Goal: Information Seeking & Learning: Learn about a topic

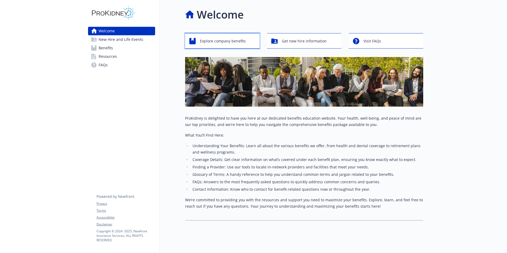
click at [218, 41] on span "Explore company benefits" at bounding box center [223, 41] width 46 height 10
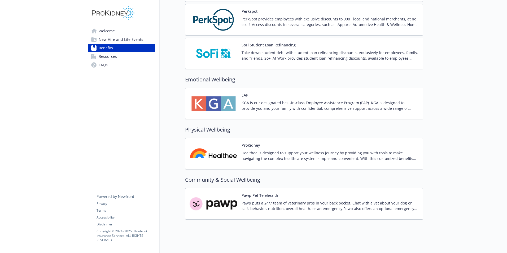
scroll to position [617, 0]
